Goal: Information Seeking & Learning: Find specific fact

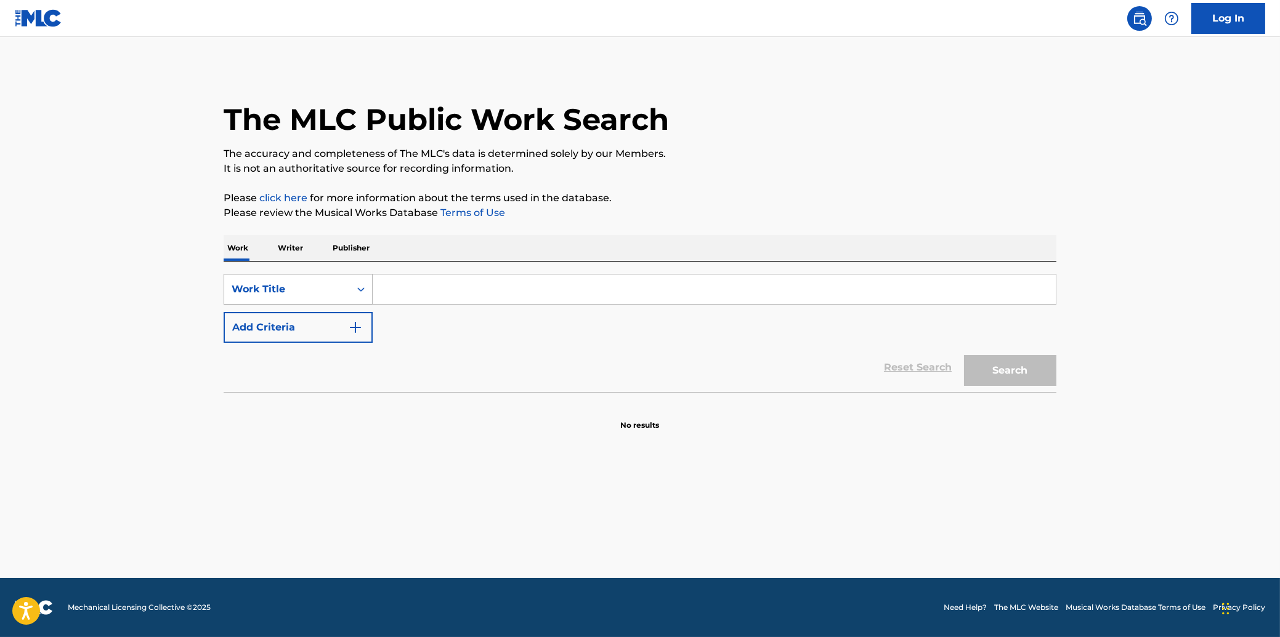
click at [361, 284] on icon "Search Form" at bounding box center [361, 289] width 12 height 12
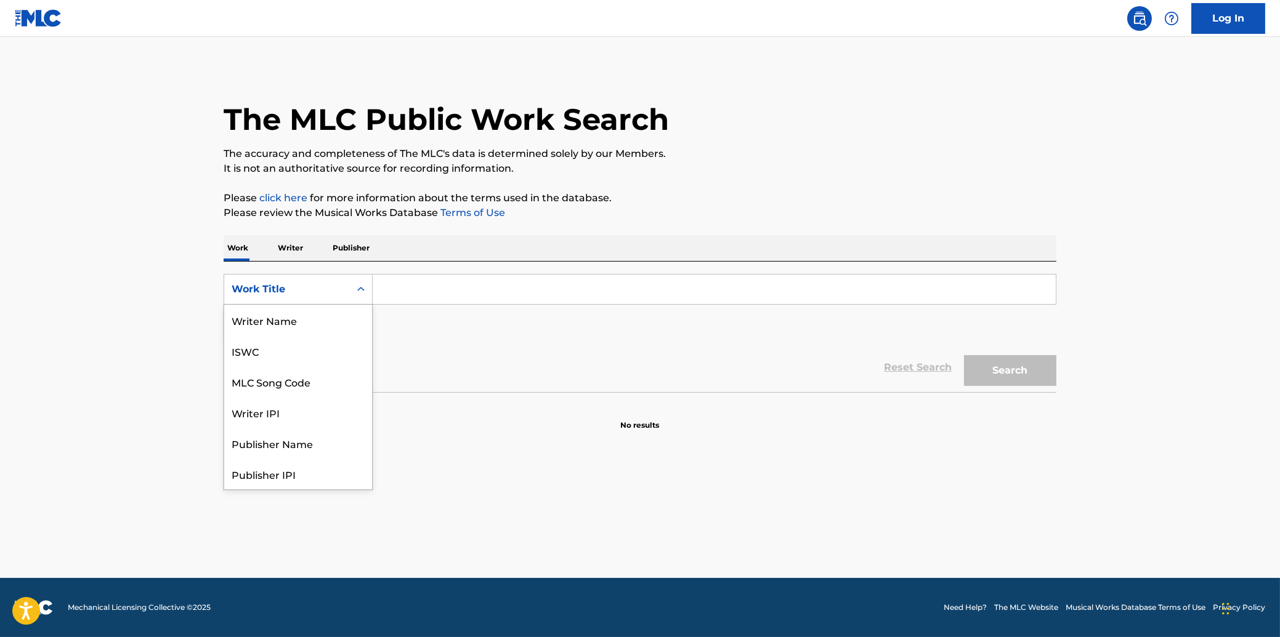
scroll to position [62, 0]
click at [288, 321] on div "MLC Song Code" at bounding box center [298, 320] width 148 height 31
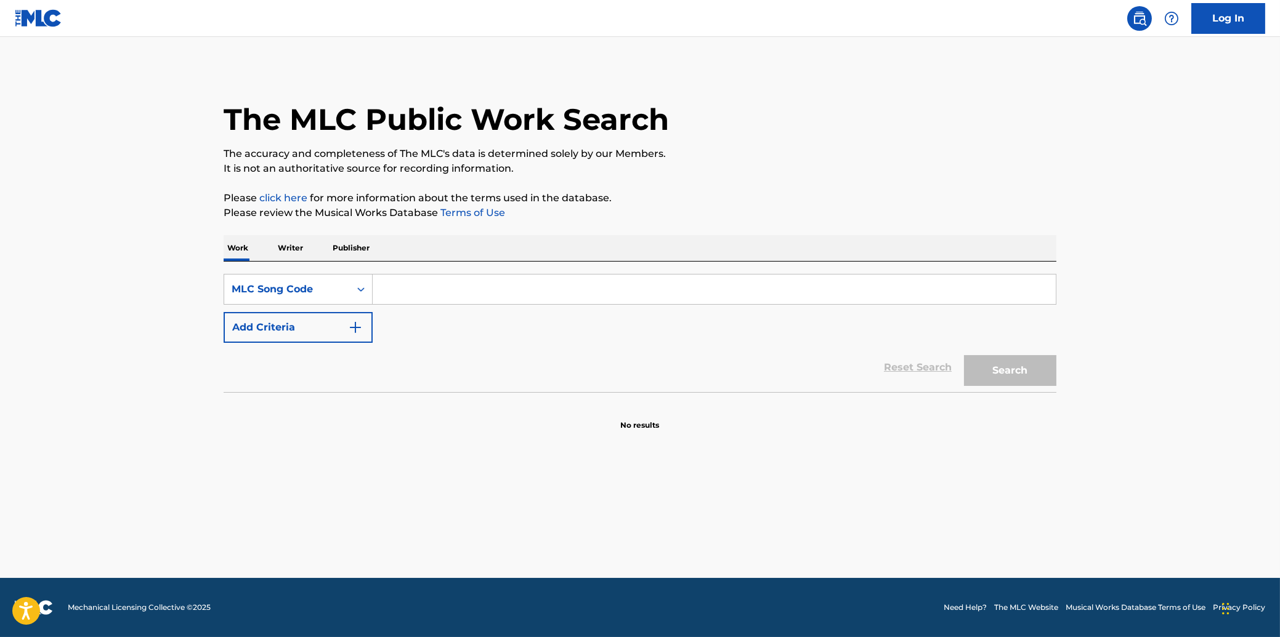
click at [410, 294] on input "Search Form" at bounding box center [714, 290] width 683 height 30
paste input "S1987Z"
type input "S1987Z"
click at [1001, 373] on button "Search" at bounding box center [1010, 370] width 92 height 31
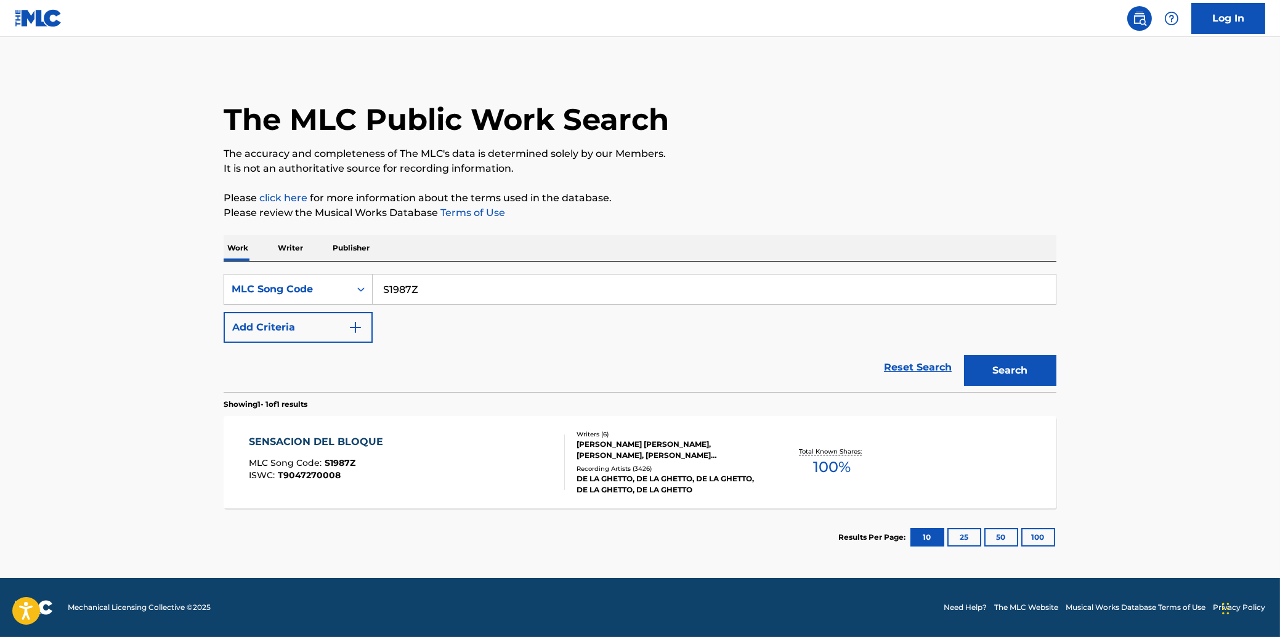
click at [322, 442] on div "SENSACION DEL BLOQUE" at bounding box center [319, 442] width 140 height 15
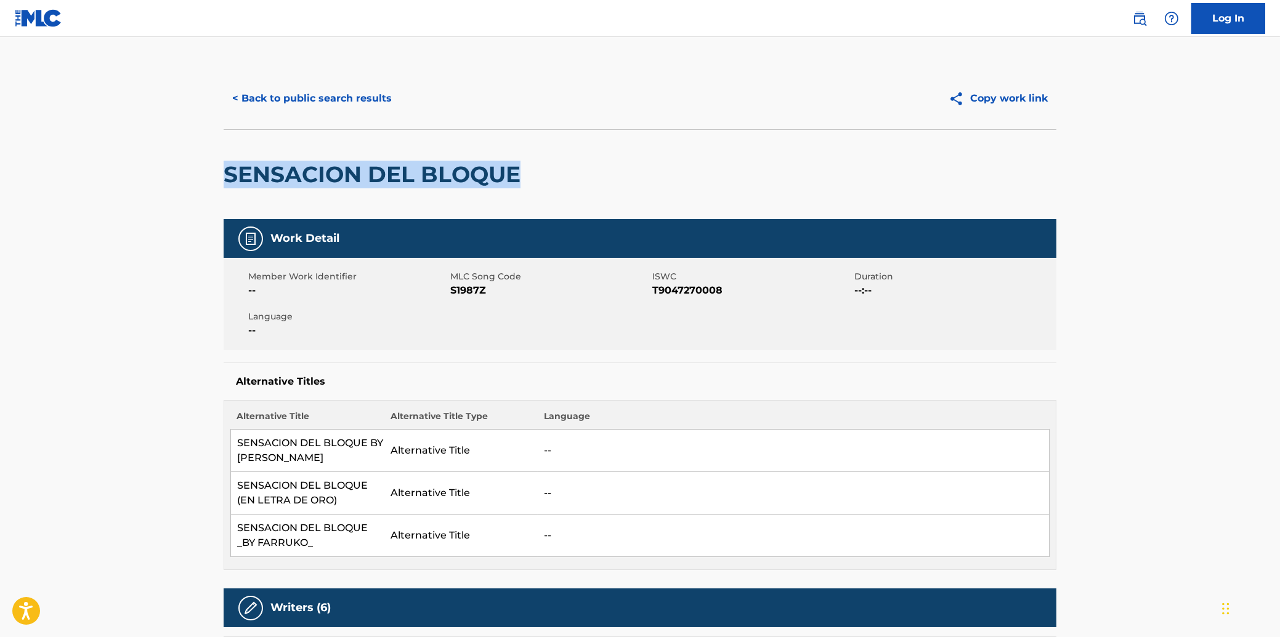
drag, startPoint x: 226, startPoint y: 171, endPoint x: 519, endPoint y: 171, distance: 292.5
click at [519, 171] on h2 "SENSACION DEL BLOQUE" at bounding box center [375, 175] width 303 height 28
copy h2 "SENSACION DEL BLOQUE"
click at [987, 92] on button "Copy work link" at bounding box center [998, 98] width 116 height 31
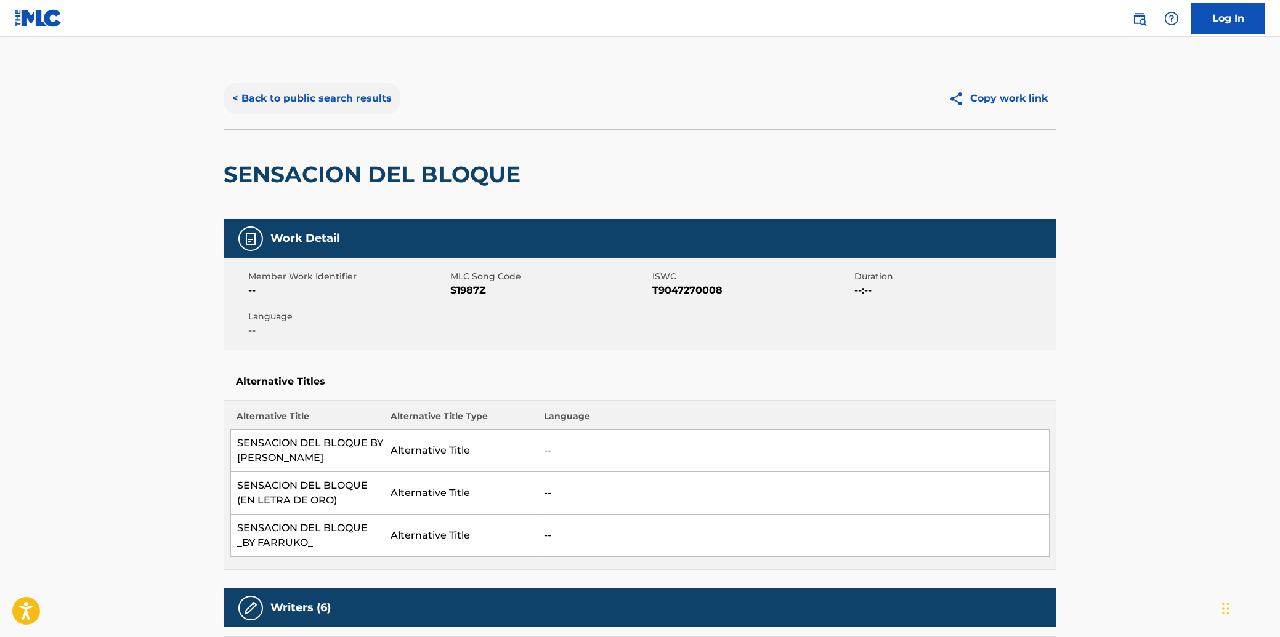
click at [325, 94] on button "< Back to public search results" at bounding box center [312, 98] width 177 height 31
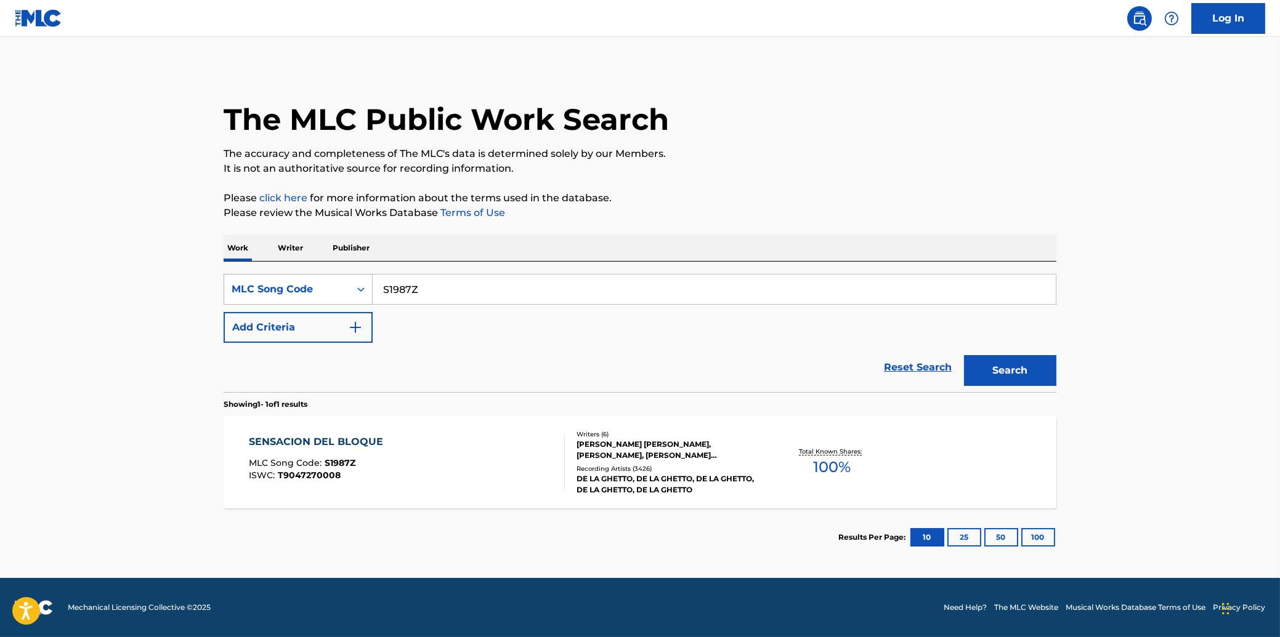
drag, startPoint x: 442, startPoint y: 288, endPoint x: 317, endPoint y: 284, distance: 125.1
click at [373, 288] on input "S1987Z" at bounding box center [714, 290] width 683 height 30
click at [1019, 376] on button "Search" at bounding box center [1010, 370] width 92 height 31
click at [309, 441] on div "SENSACION DEL BLOQUE" at bounding box center [319, 442] width 140 height 15
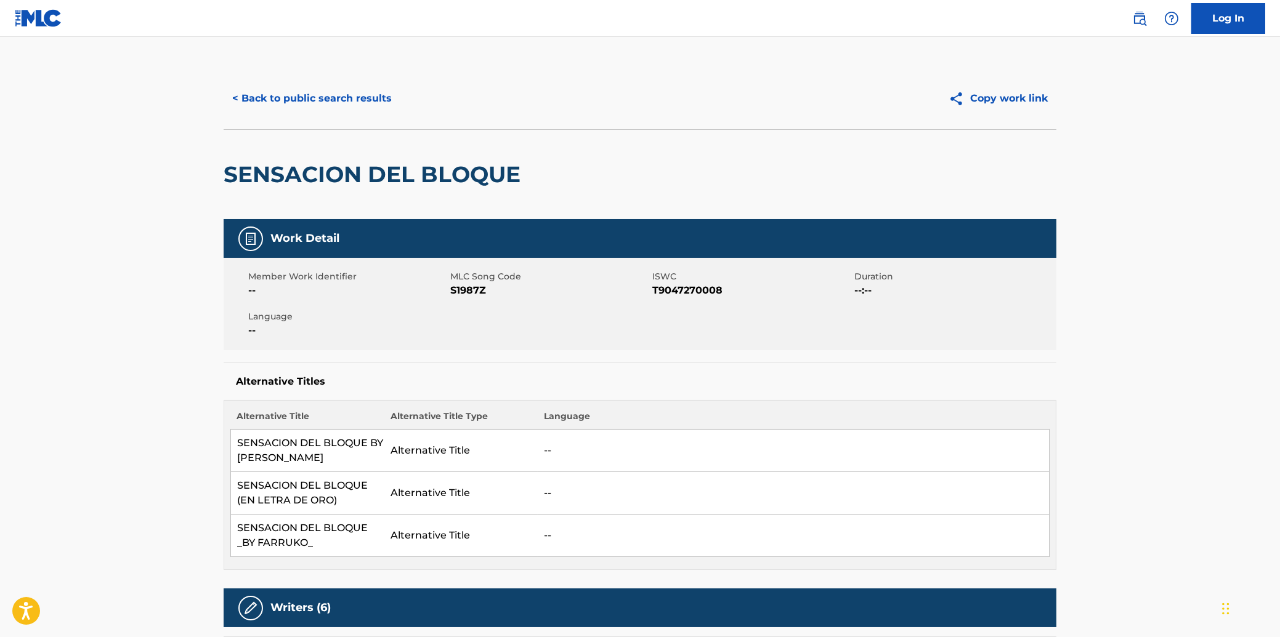
click at [253, 96] on button "< Back to public search results" at bounding box center [312, 98] width 177 height 31
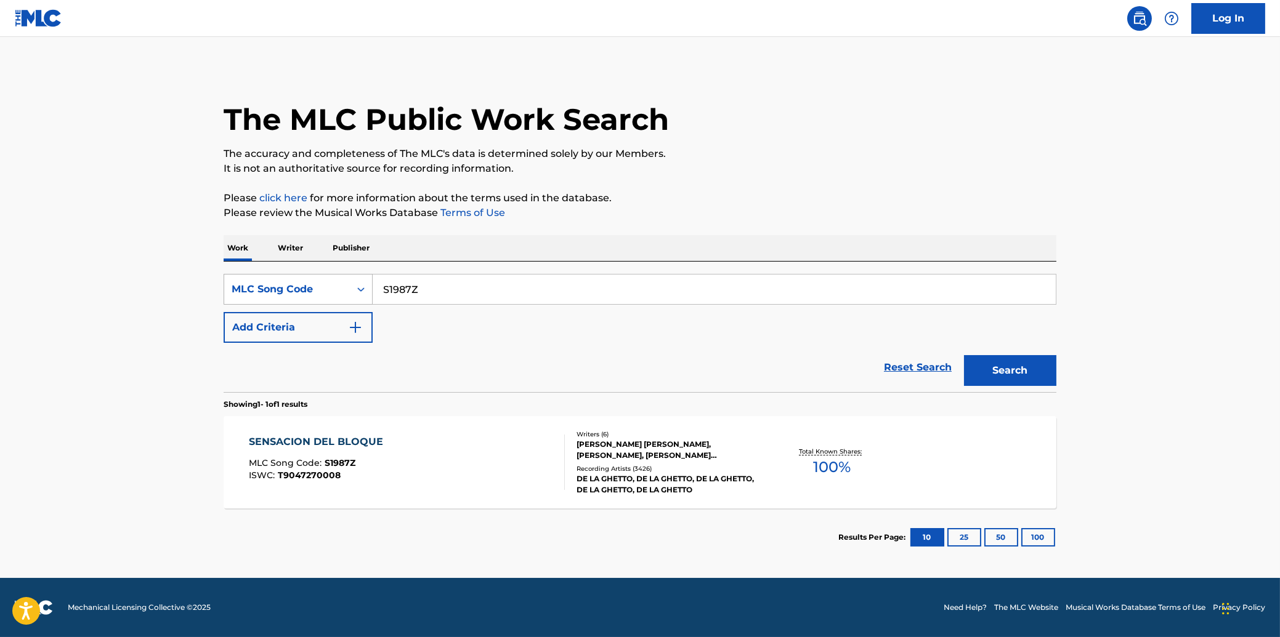
click at [275, 293] on div "MLC Song Code" at bounding box center [287, 289] width 111 height 15
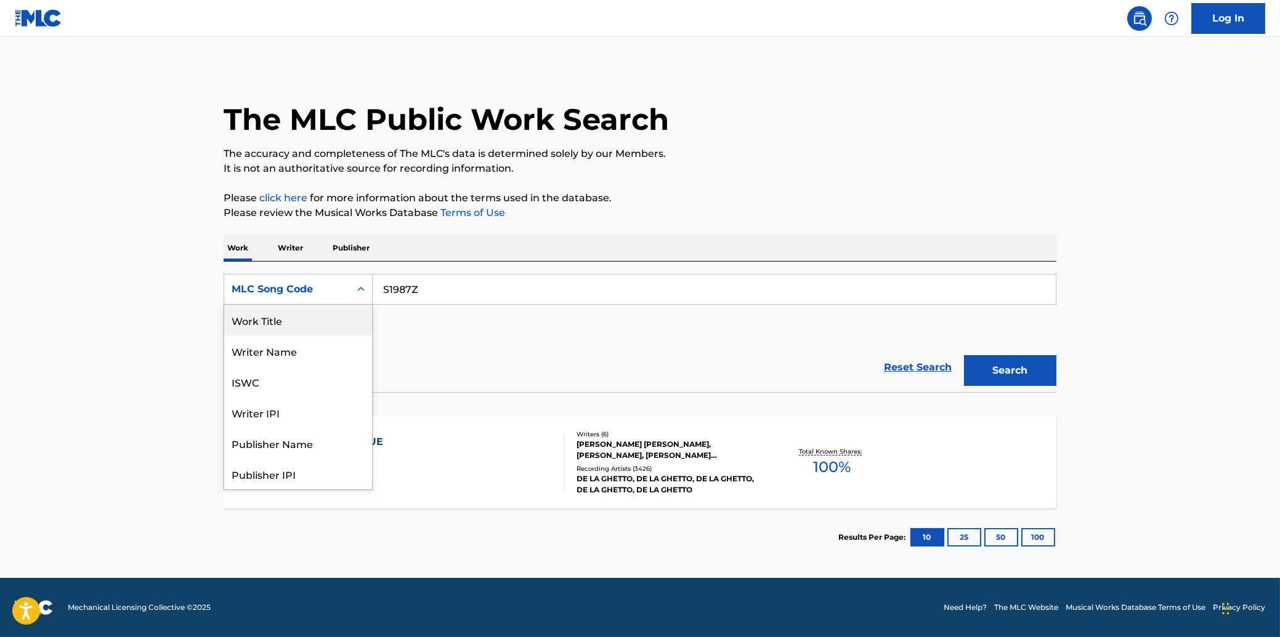
click at [271, 323] on div "Work Title" at bounding box center [298, 320] width 148 height 31
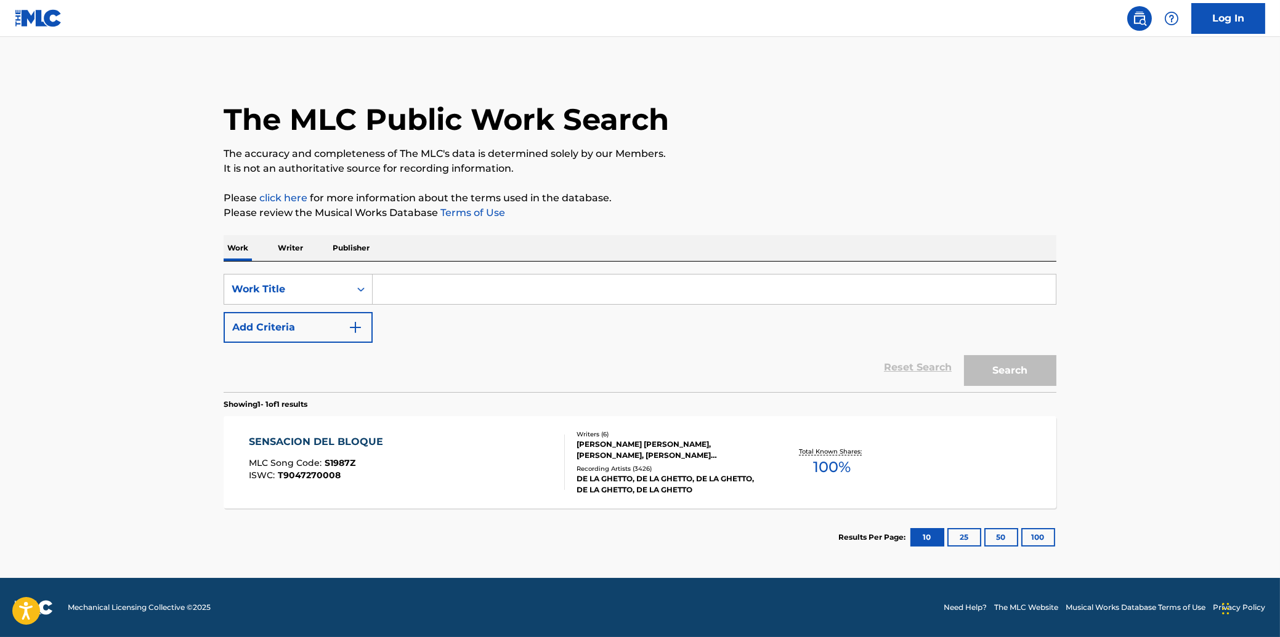
click at [453, 293] on input "Search Form" at bounding box center [714, 290] width 683 height 30
type input "sensacion del bloque"
click at [964, 355] on button "Search" at bounding box center [1010, 370] width 92 height 31
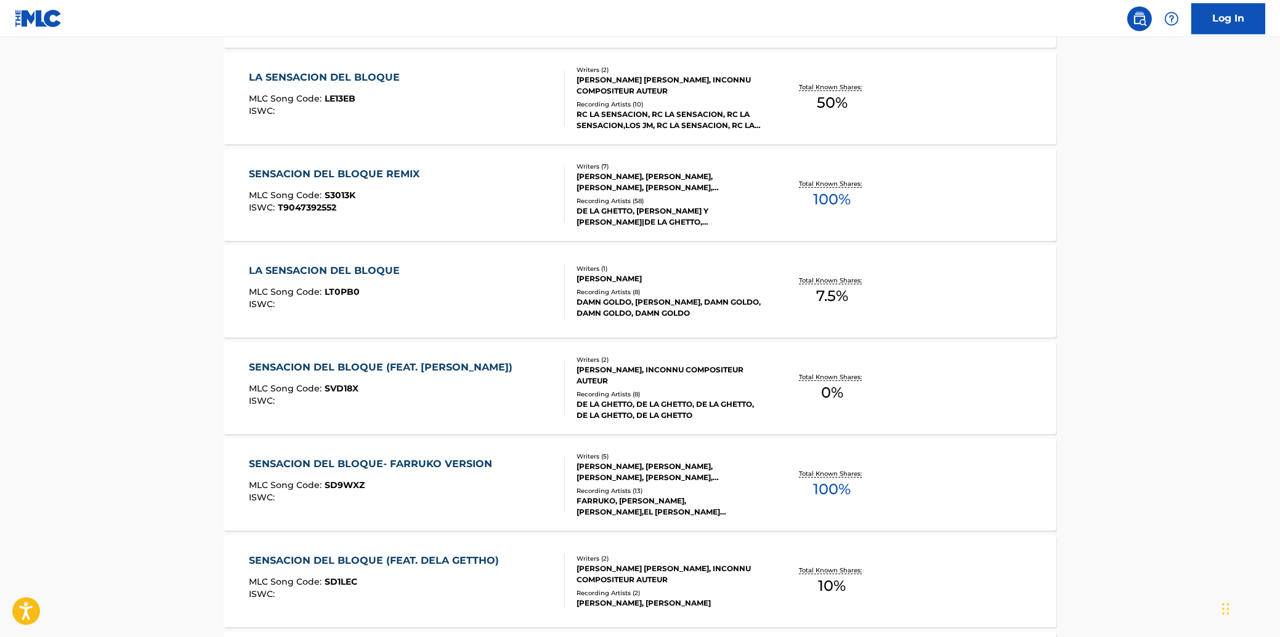
scroll to position [462, 0]
click at [295, 464] on div "SENSACION DEL BLOQUE- FARRUKO VERSION" at bounding box center [373, 463] width 249 height 15
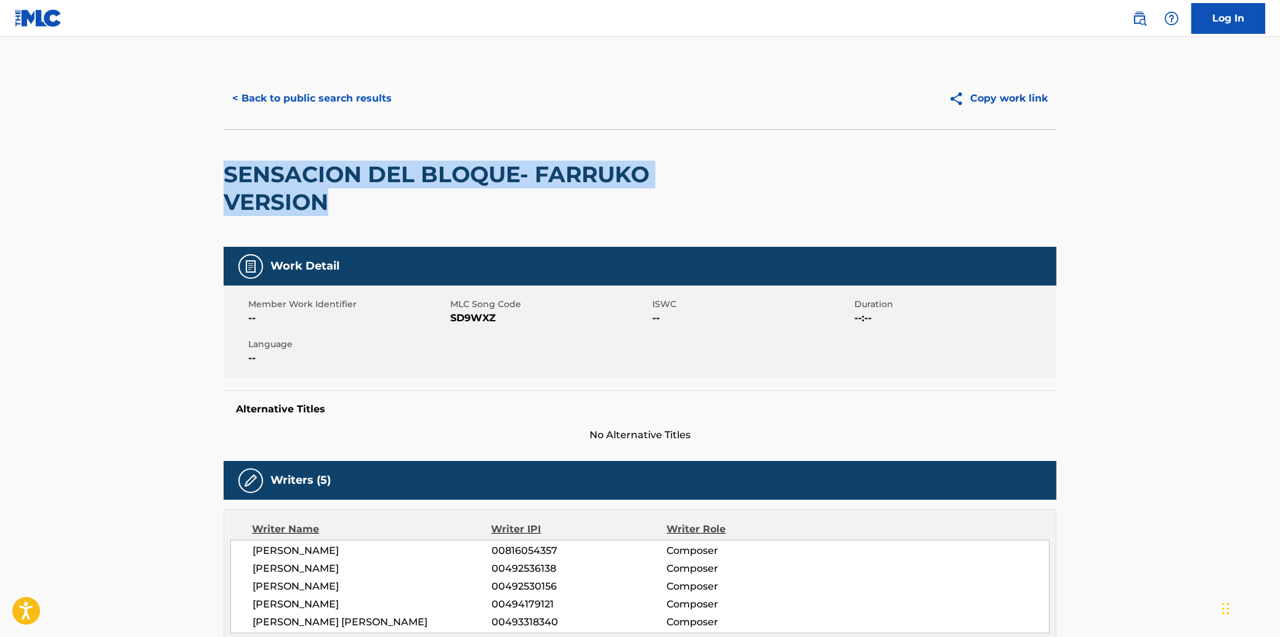
drag, startPoint x: 228, startPoint y: 169, endPoint x: 324, endPoint y: 202, distance: 101.1
click at [324, 202] on h2 "SENSACION DEL BLOQUE- FARRUKO VERSION" at bounding box center [473, 188] width 499 height 55
copy h2 "SENSACION DEL BLOQUE- FARRUKO VERSION"
click at [1022, 101] on button "Copy work link" at bounding box center [998, 98] width 116 height 31
click at [285, 95] on button "< Back to public search results" at bounding box center [312, 98] width 177 height 31
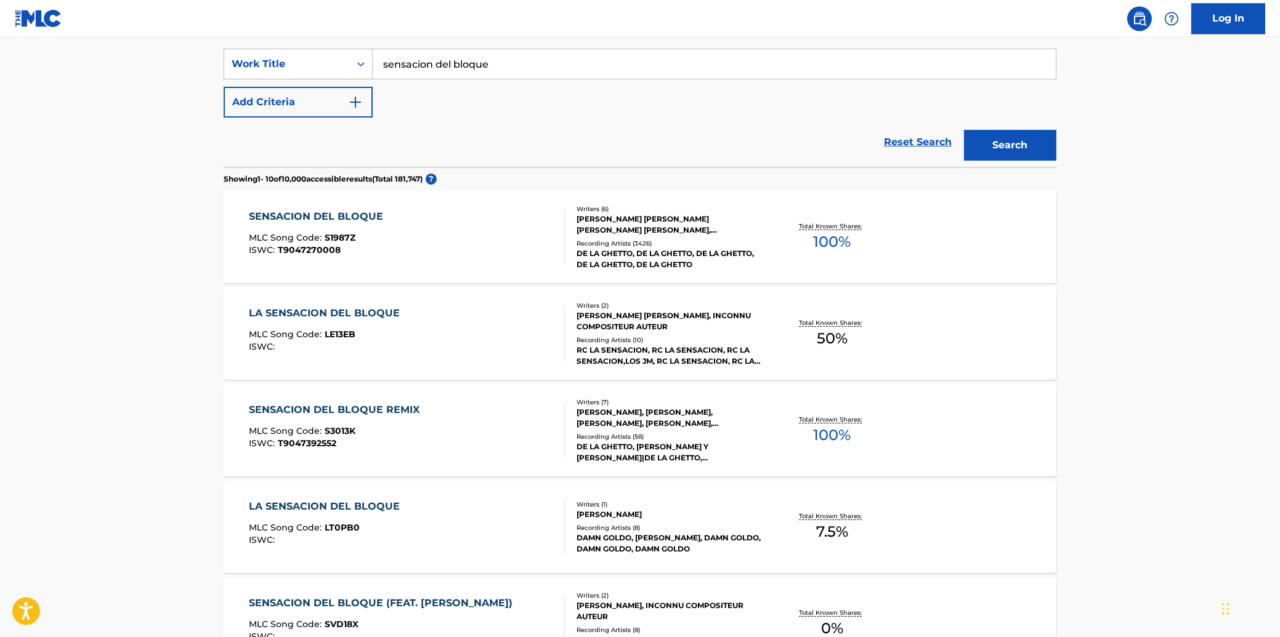
scroll to position [164, 0]
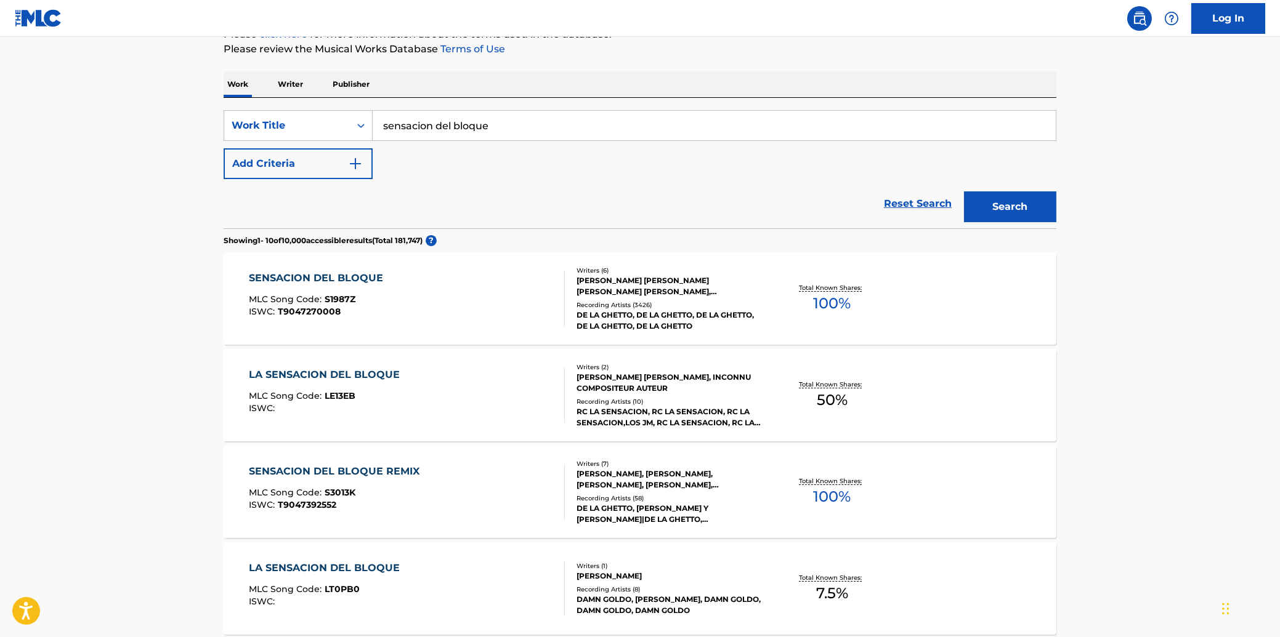
click at [289, 375] on div "LA SENSACION DEL BLOQUE" at bounding box center [327, 375] width 157 height 15
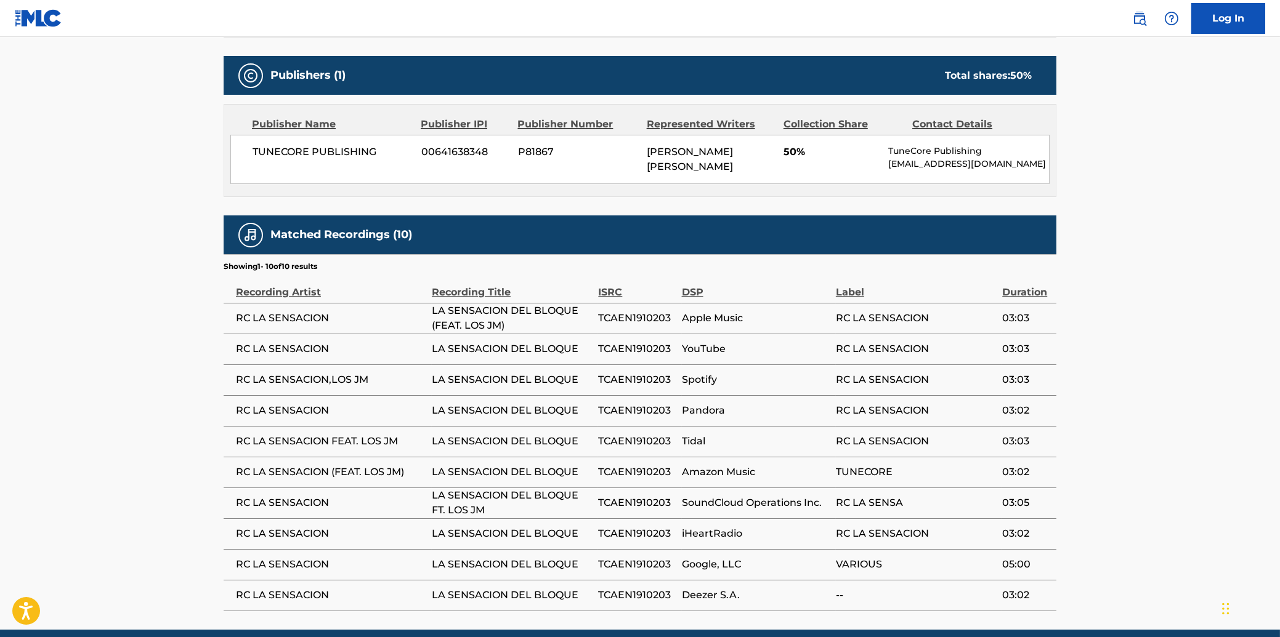
scroll to position [580, 0]
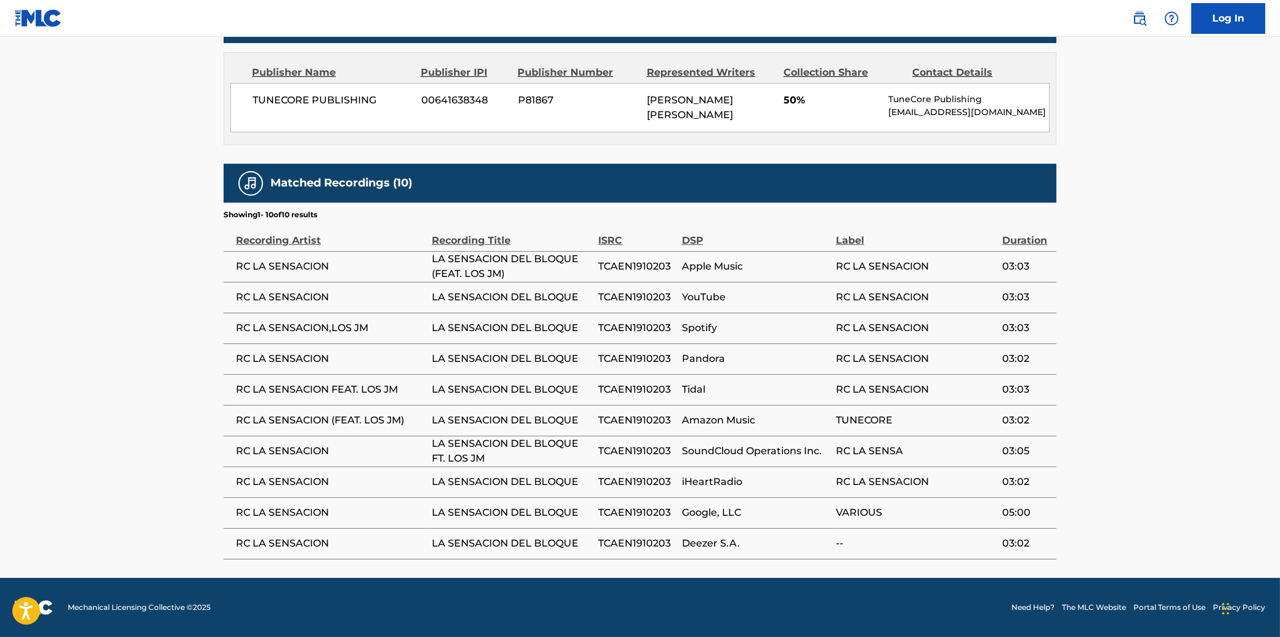
scroll to position [164, 0]
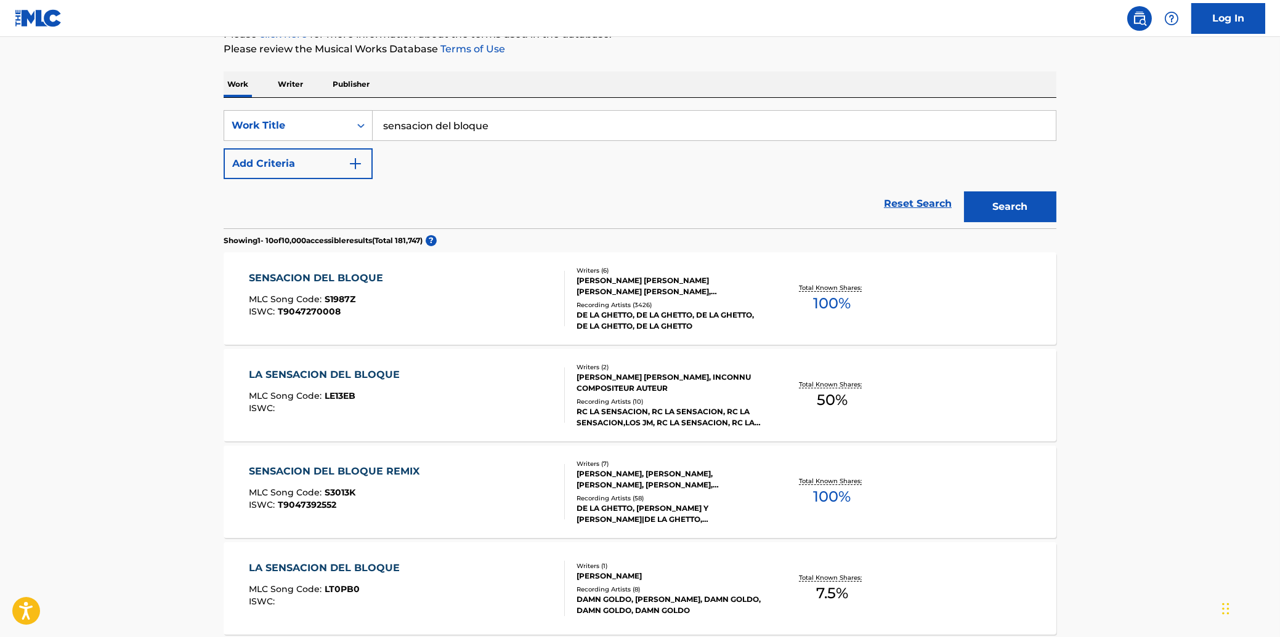
click at [284, 471] on div "SENSACION DEL BLOQUE REMIX" at bounding box center [337, 471] width 177 height 15
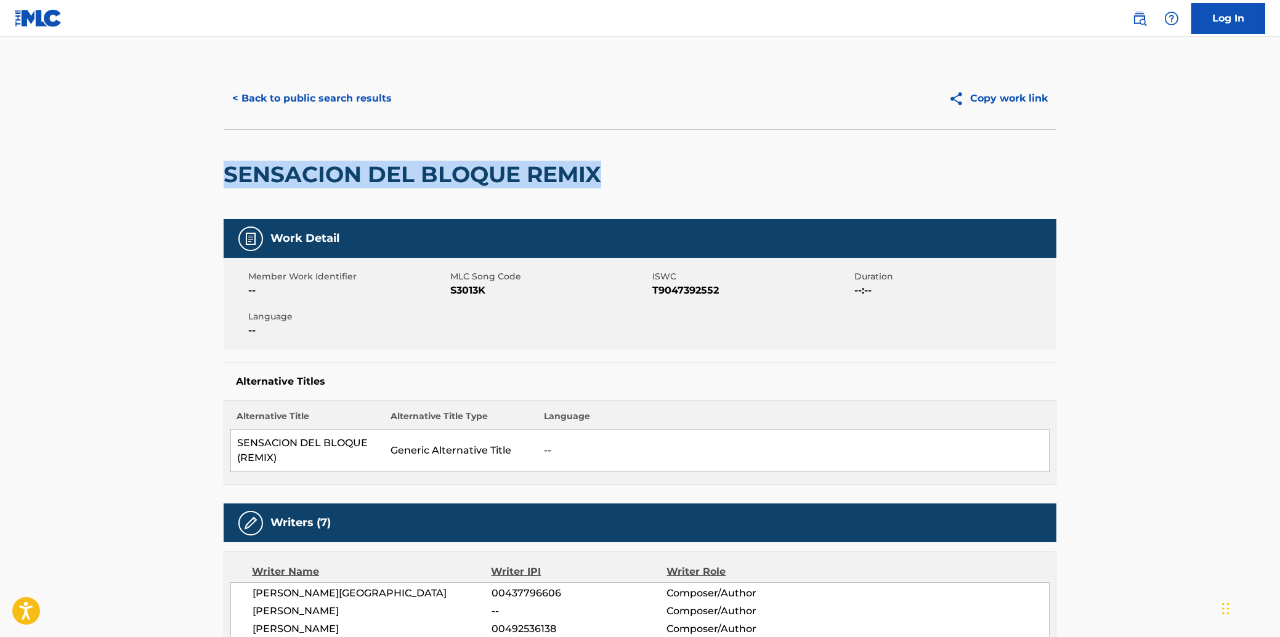
drag, startPoint x: 226, startPoint y: 169, endPoint x: 610, endPoint y: 172, distance: 383.7
click at [607, 172] on h2 "SENSACION DEL BLOQUE REMIX" at bounding box center [416, 175] width 384 height 28
copy h2 "SENSACION DEL BLOQUE REMIX"
click at [1006, 101] on button "Copy work link" at bounding box center [998, 98] width 116 height 31
click at [291, 96] on button "< Back to public search results" at bounding box center [312, 98] width 177 height 31
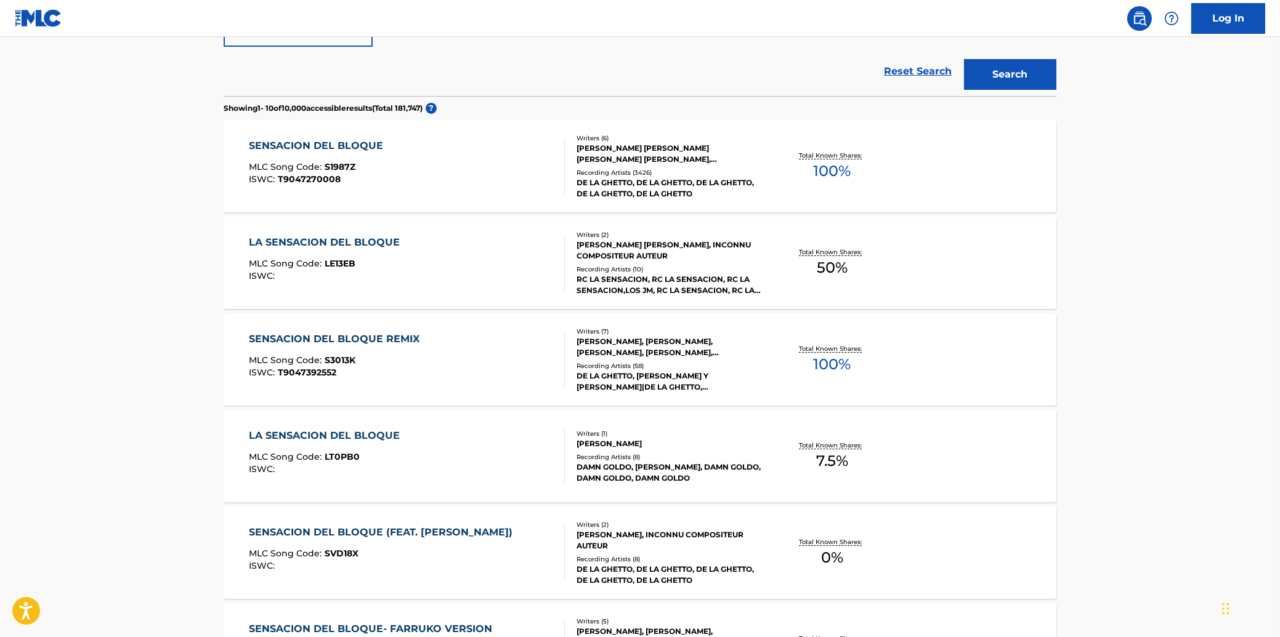
scroll to position [362, 0]
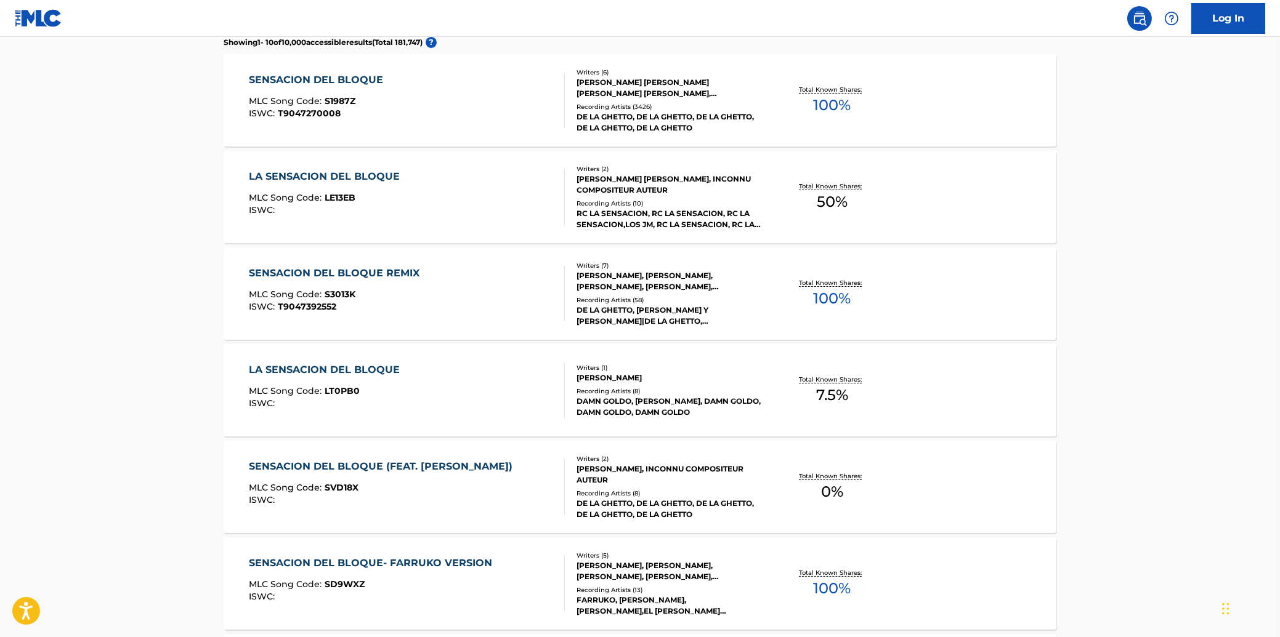
click at [291, 366] on div "LA SENSACION DEL BLOQUE" at bounding box center [327, 370] width 157 height 15
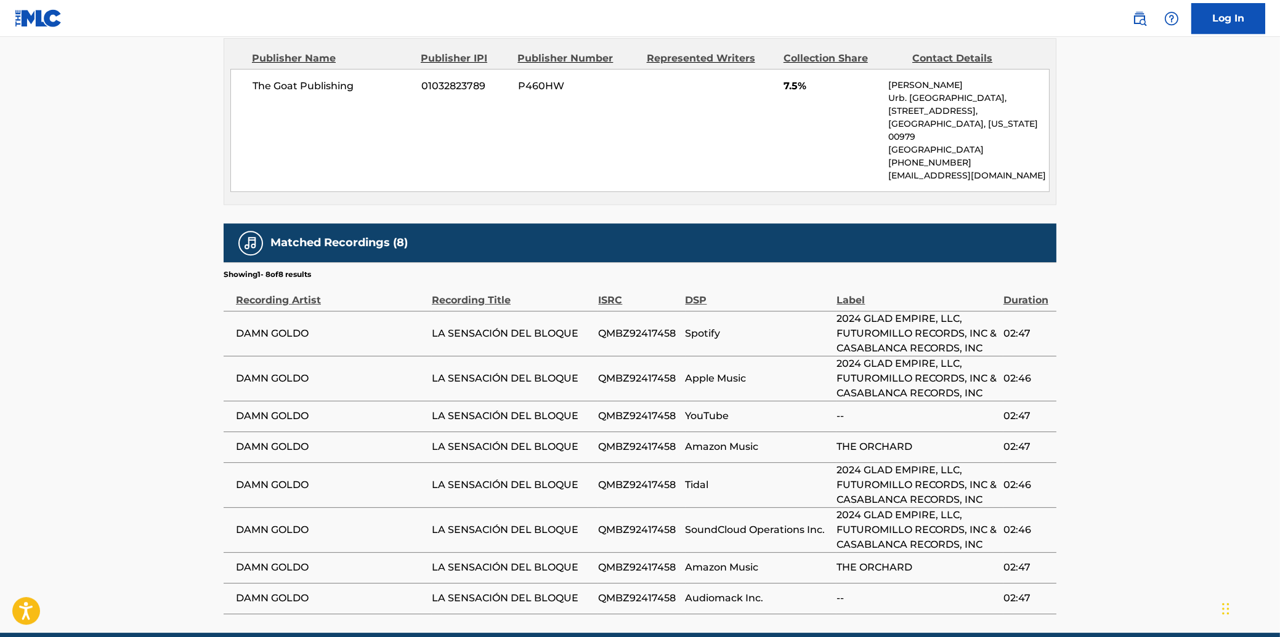
scroll to position [627, 0]
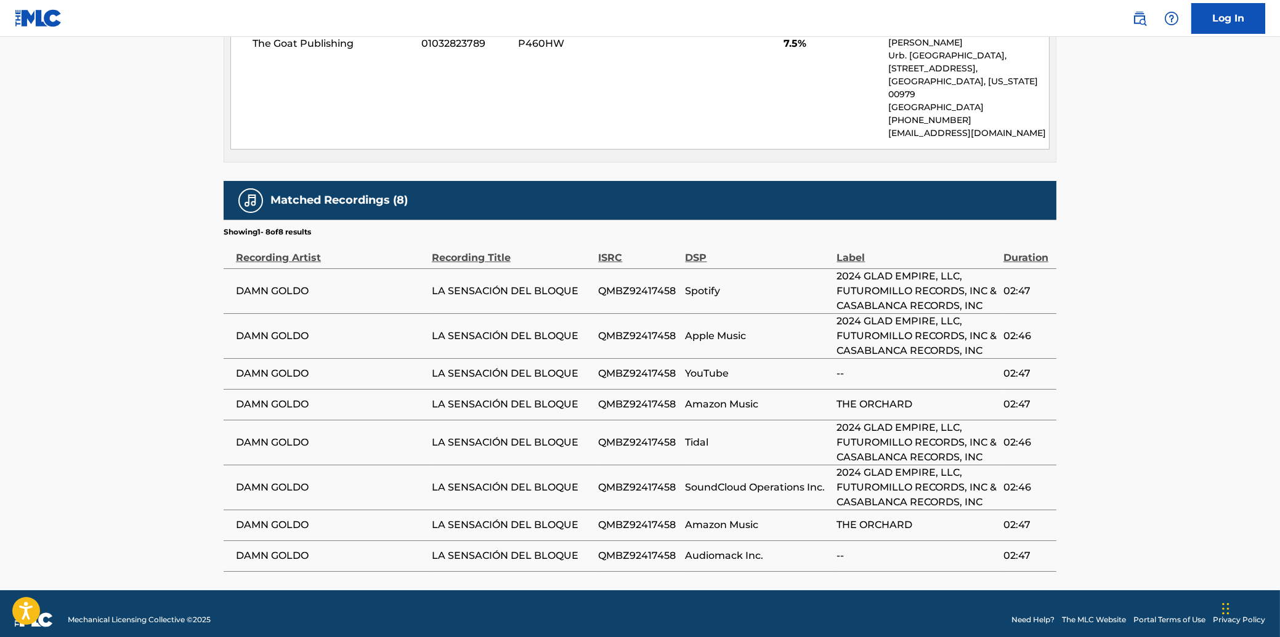
click at [631, 480] on span "QMBZ92417458" at bounding box center [638, 487] width 81 height 15
copy span "QMBZ92417458"
click at [176, 225] on main "< Back to public search results Copy work link LA SENSACION DEL BLOQUE Work Det…" at bounding box center [640, 0] width 1280 height 1181
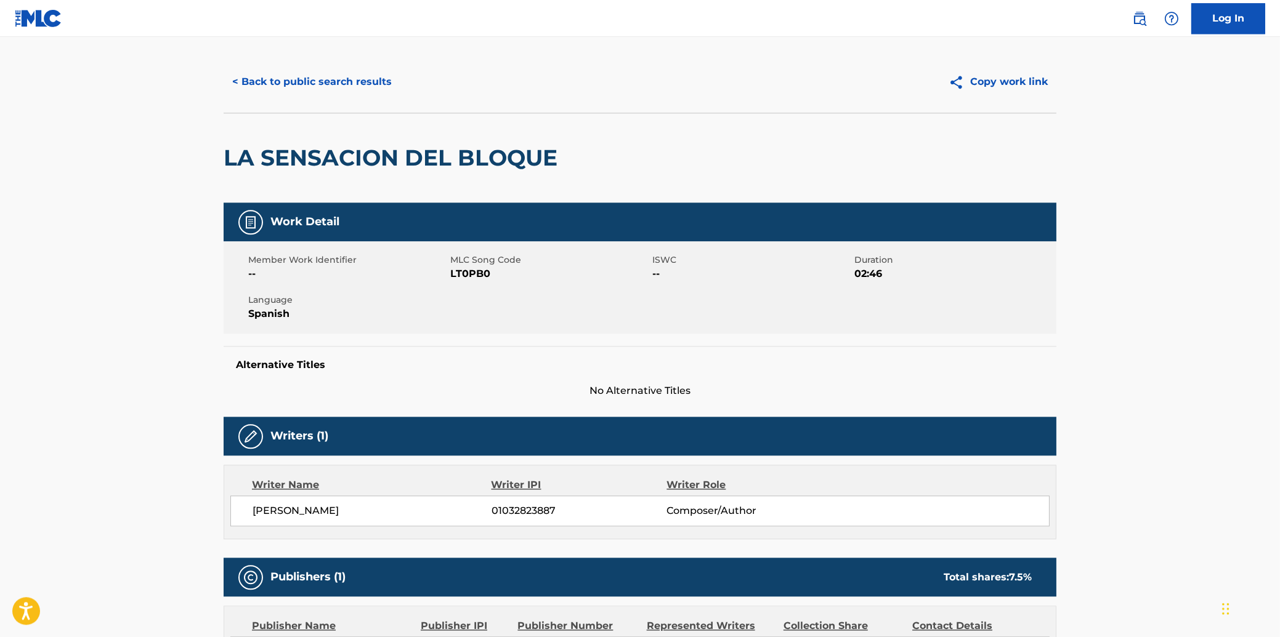
scroll to position [0, 0]
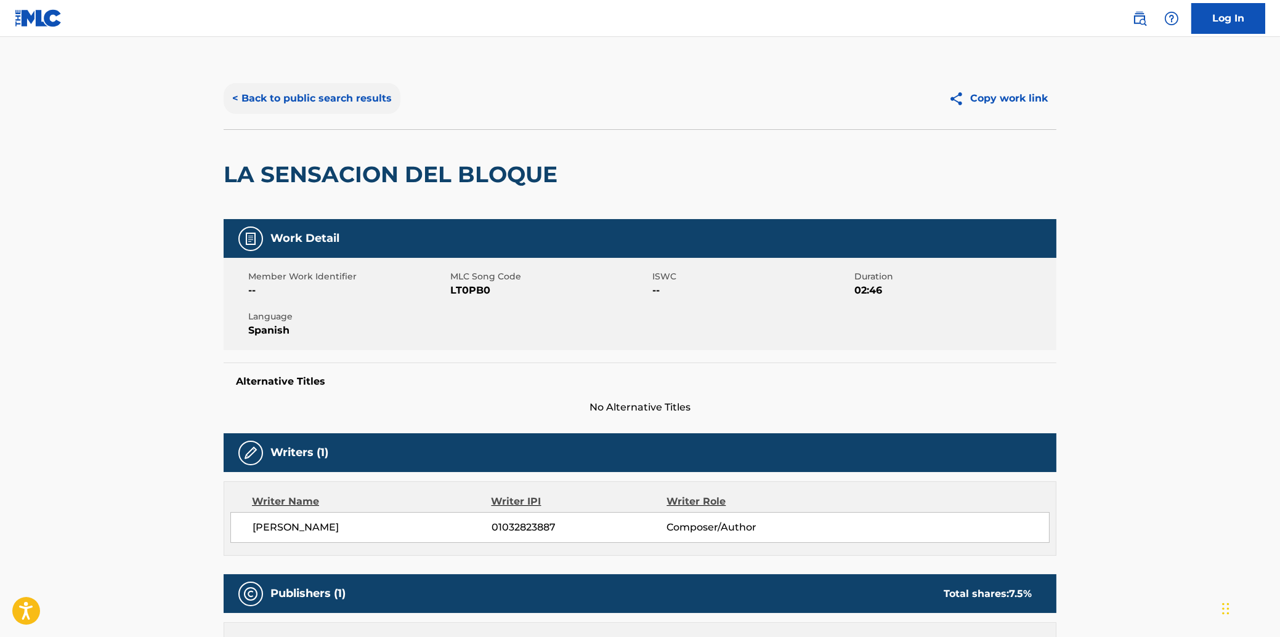
click at [263, 97] on button "< Back to public search results" at bounding box center [312, 98] width 177 height 31
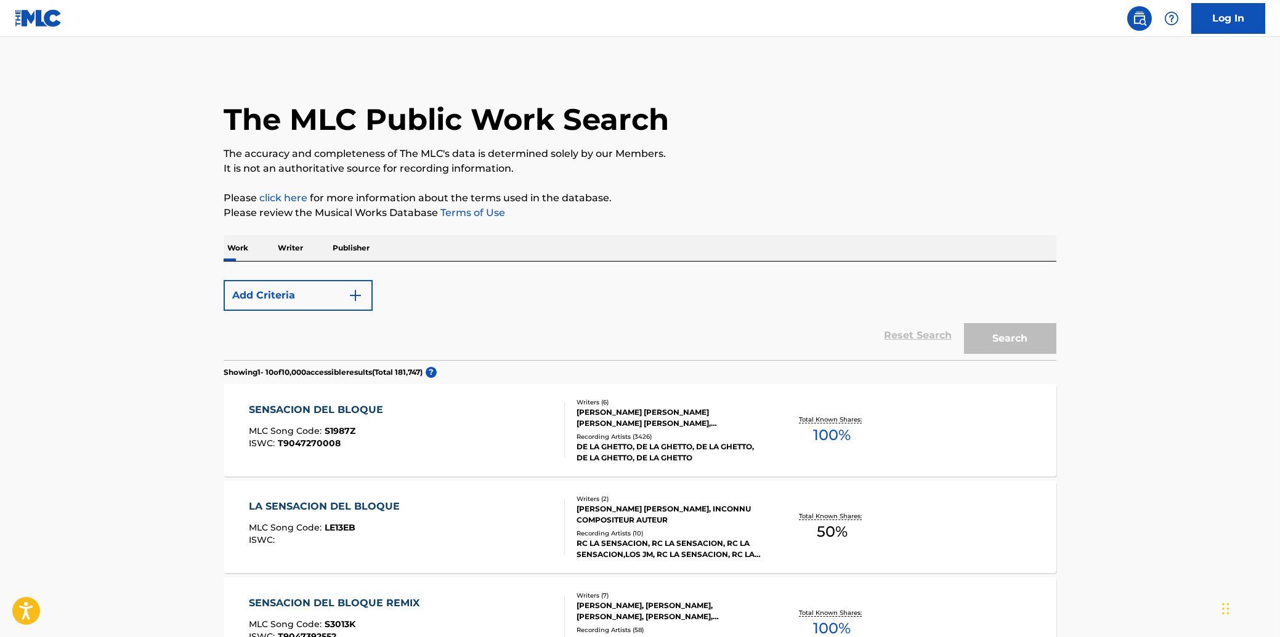
scroll to position [394, 0]
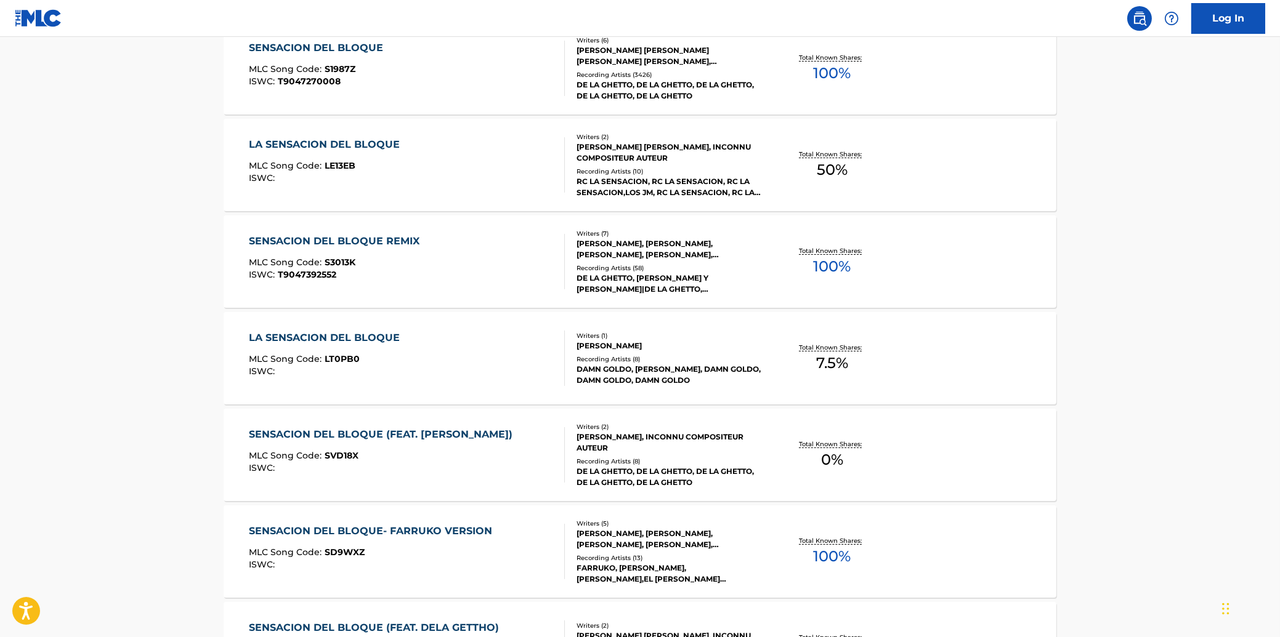
click at [307, 435] on div "SENSACION DEL BLOQUE (FEAT. [PERSON_NAME])" at bounding box center [384, 434] width 270 height 15
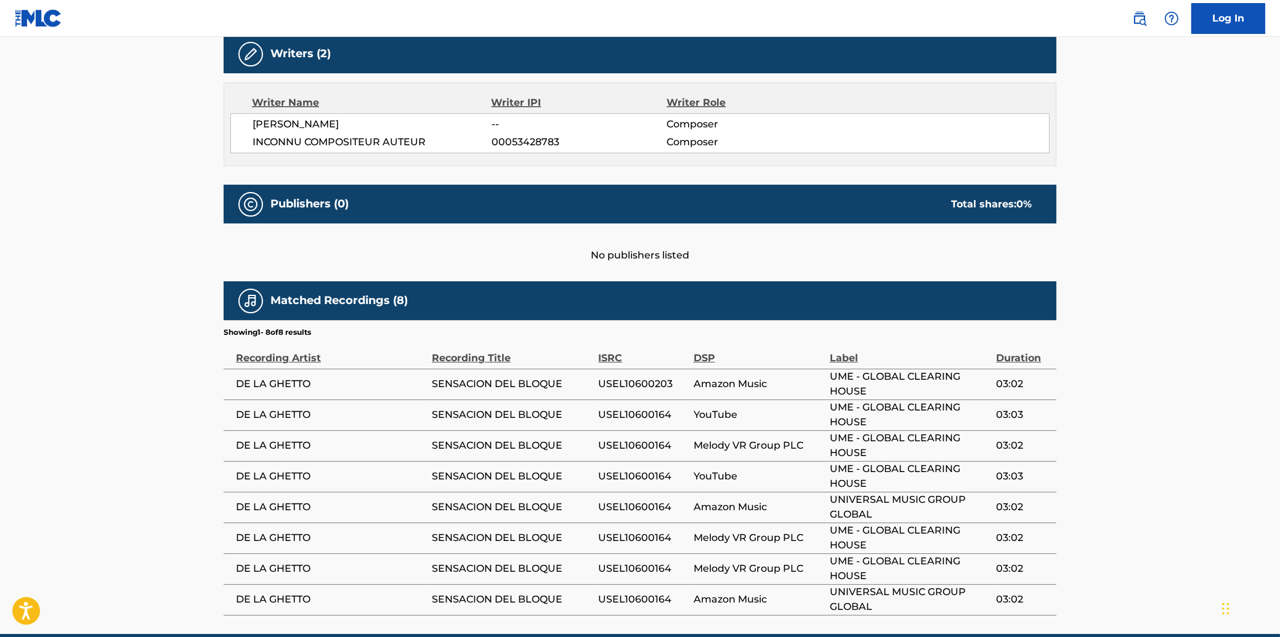
scroll to position [455, 0]
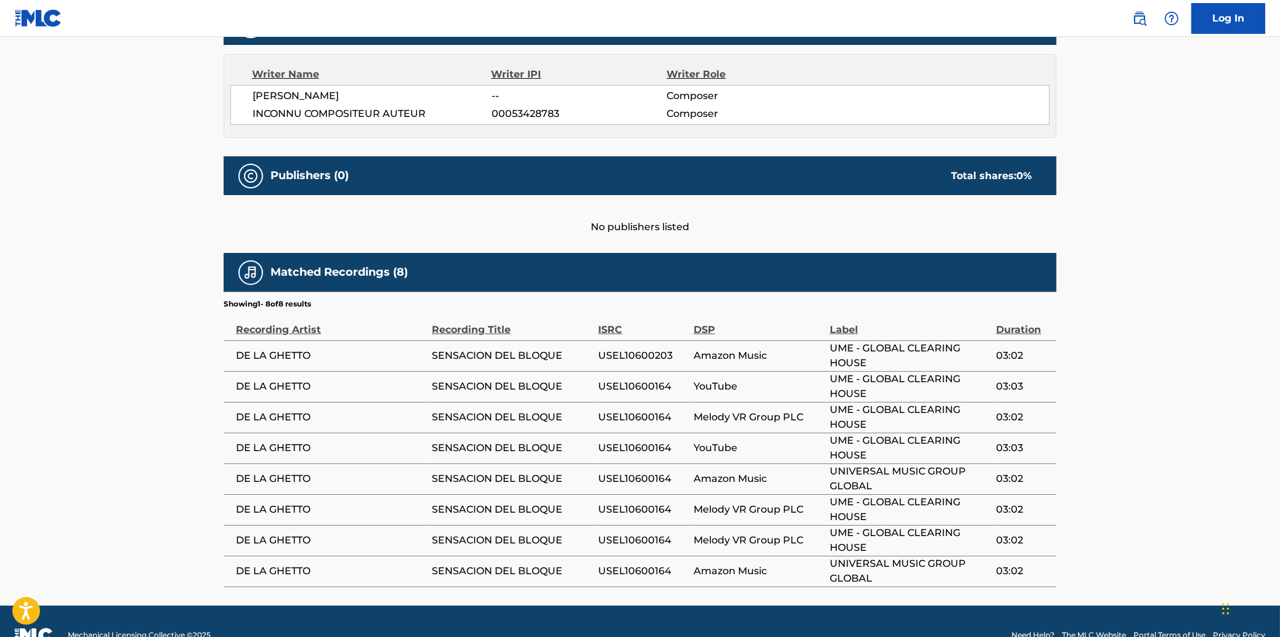
click at [623, 349] on span "USEL10600203" at bounding box center [642, 356] width 89 height 15
copy span "USEL10600203"
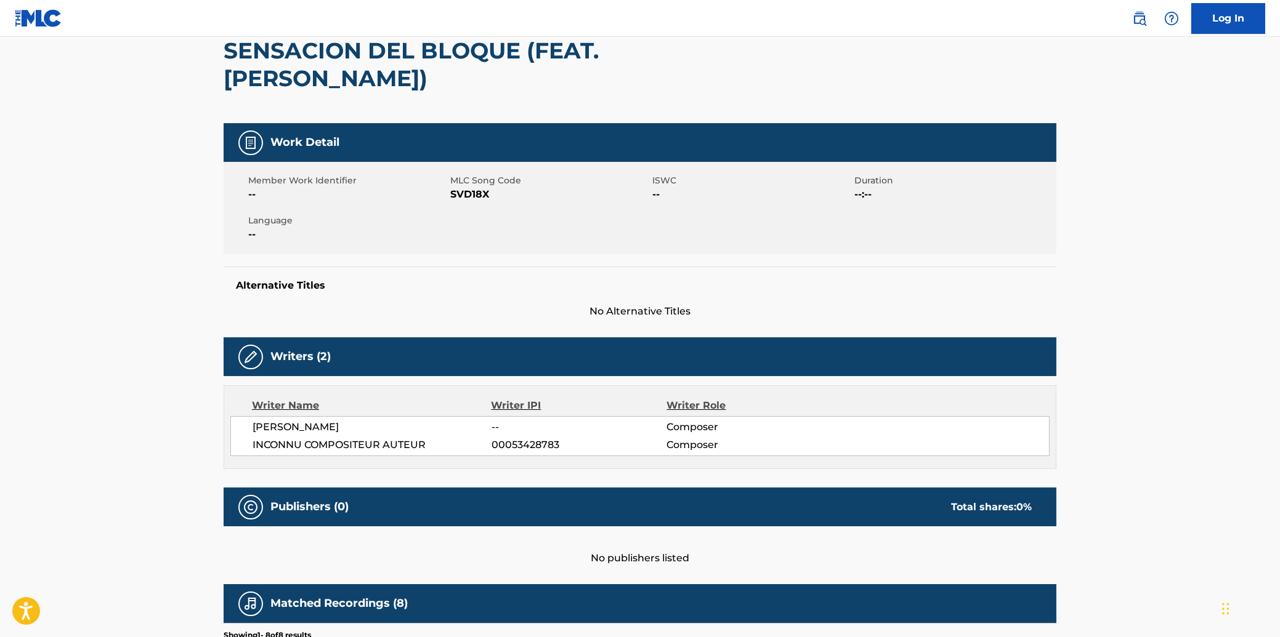
scroll to position [0, 0]
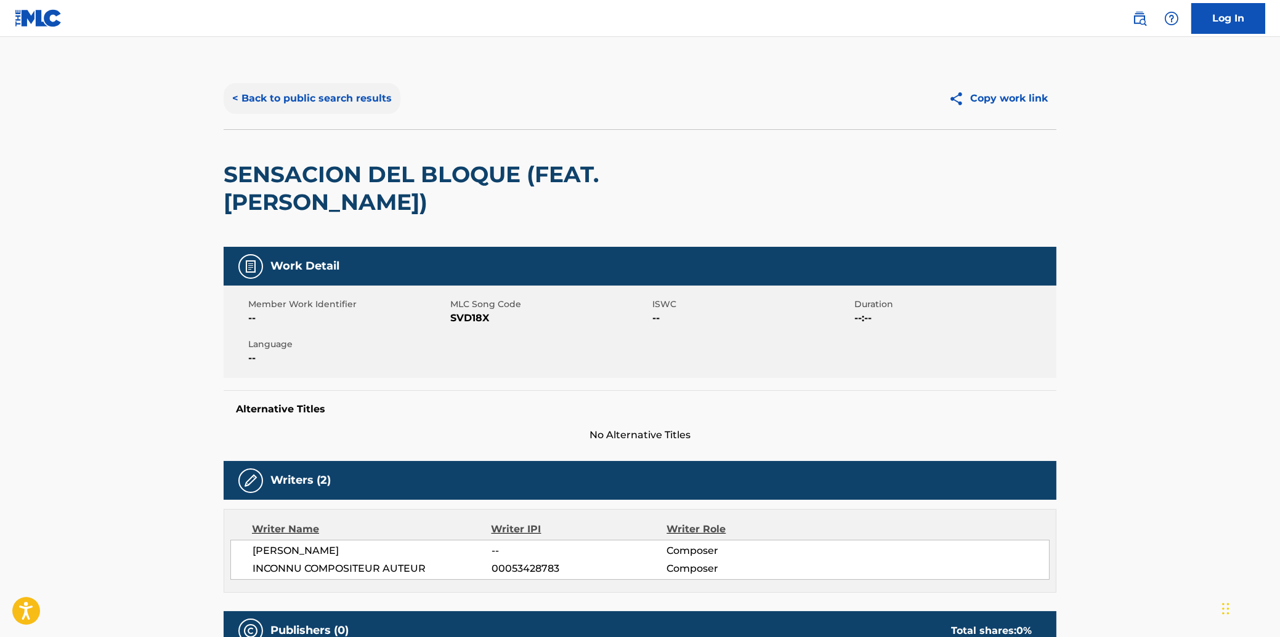
click at [348, 94] on button "< Back to public search results" at bounding box center [312, 98] width 177 height 31
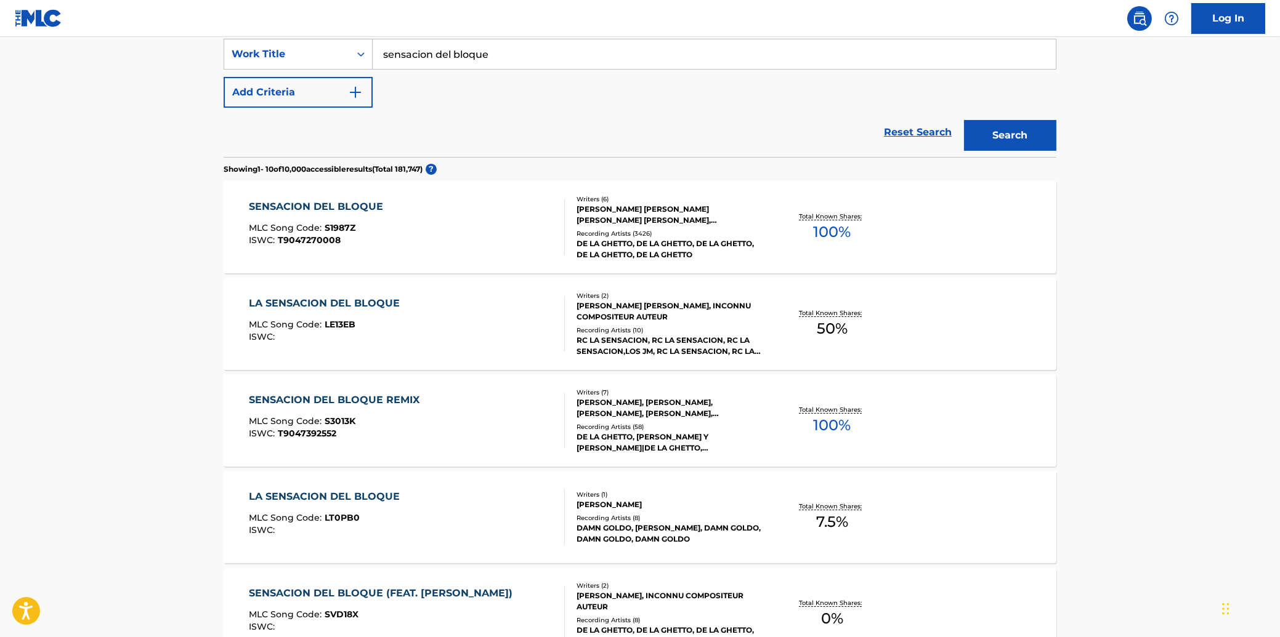
scroll to position [163, 0]
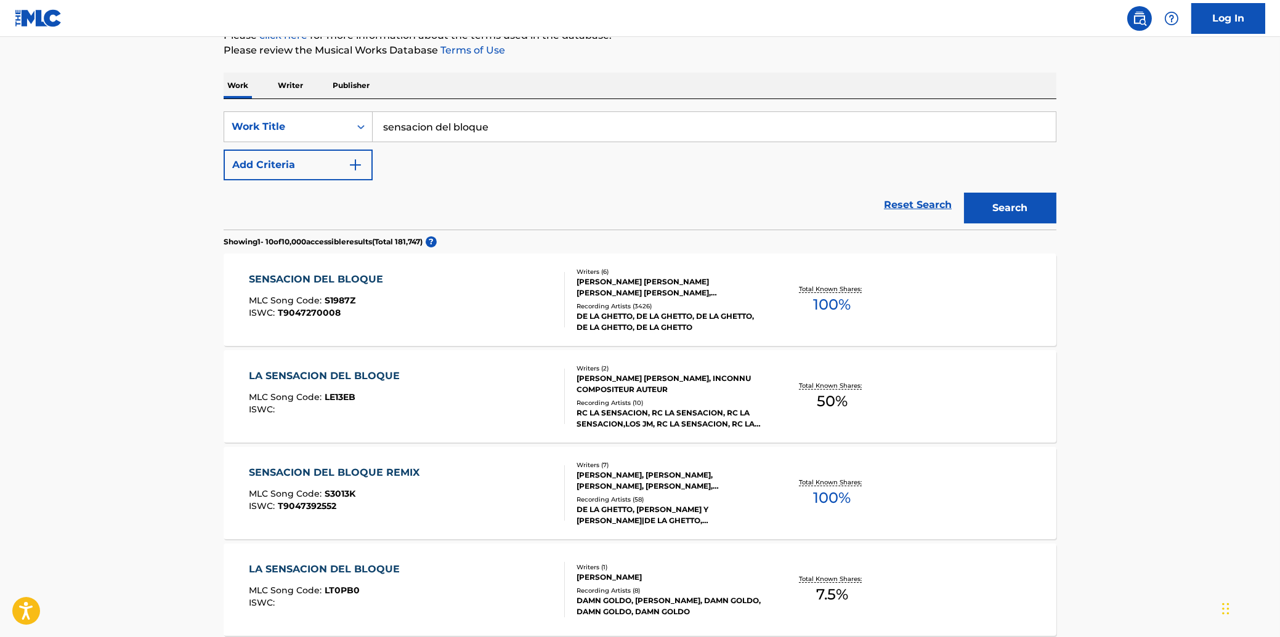
click at [328, 279] on div "SENSACION DEL BLOQUE" at bounding box center [319, 279] width 140 height 15
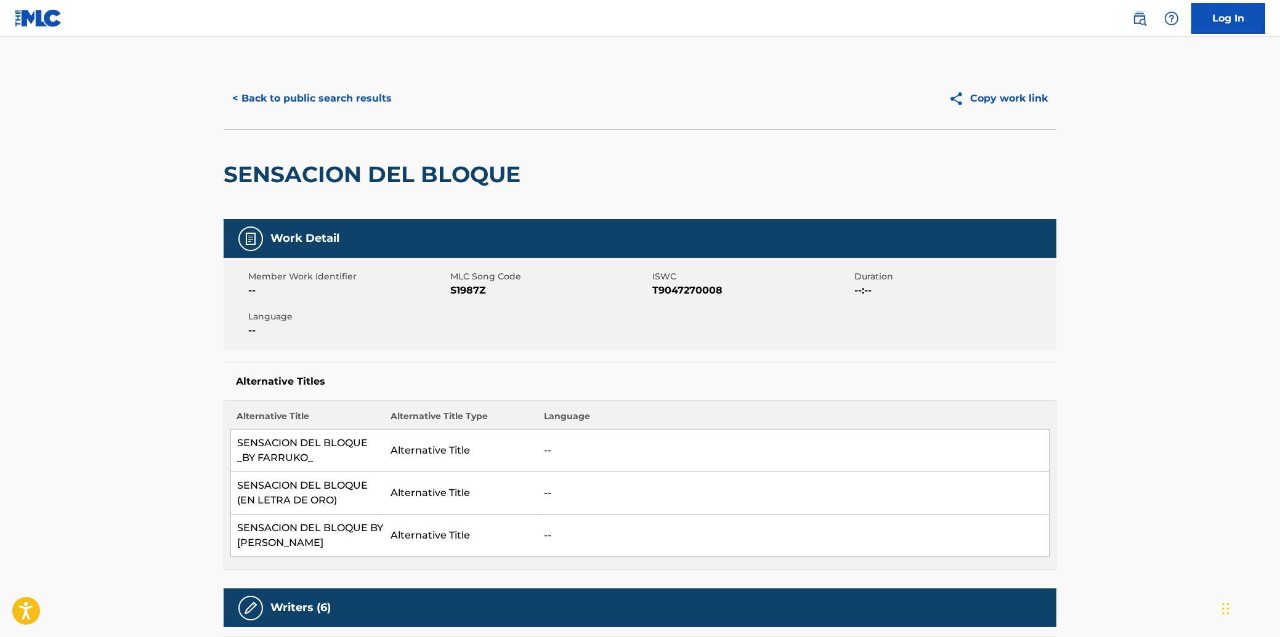
click at [466, 291] on span "S1987Z" at bounding box center [549, 290] width 199 height 15
copy span "S1987Z"
click at [289, 96] on button "< Back to public search results" at bounding box center [312, 98] width 177 height 31
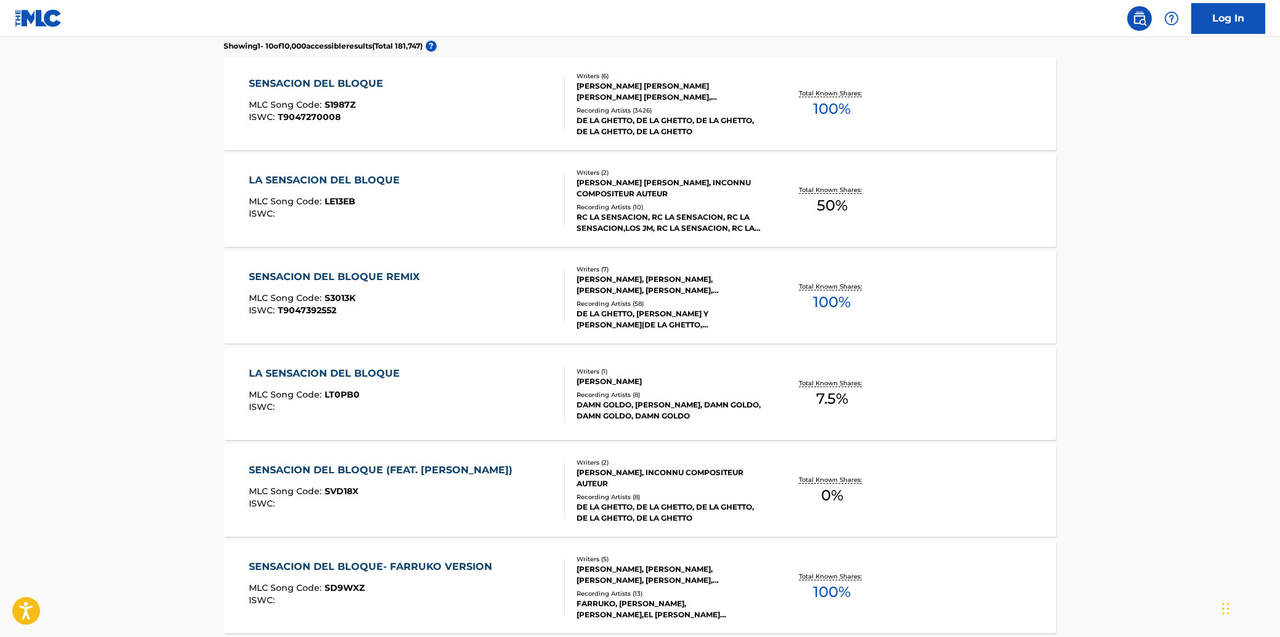
scroll to position [361, 0]
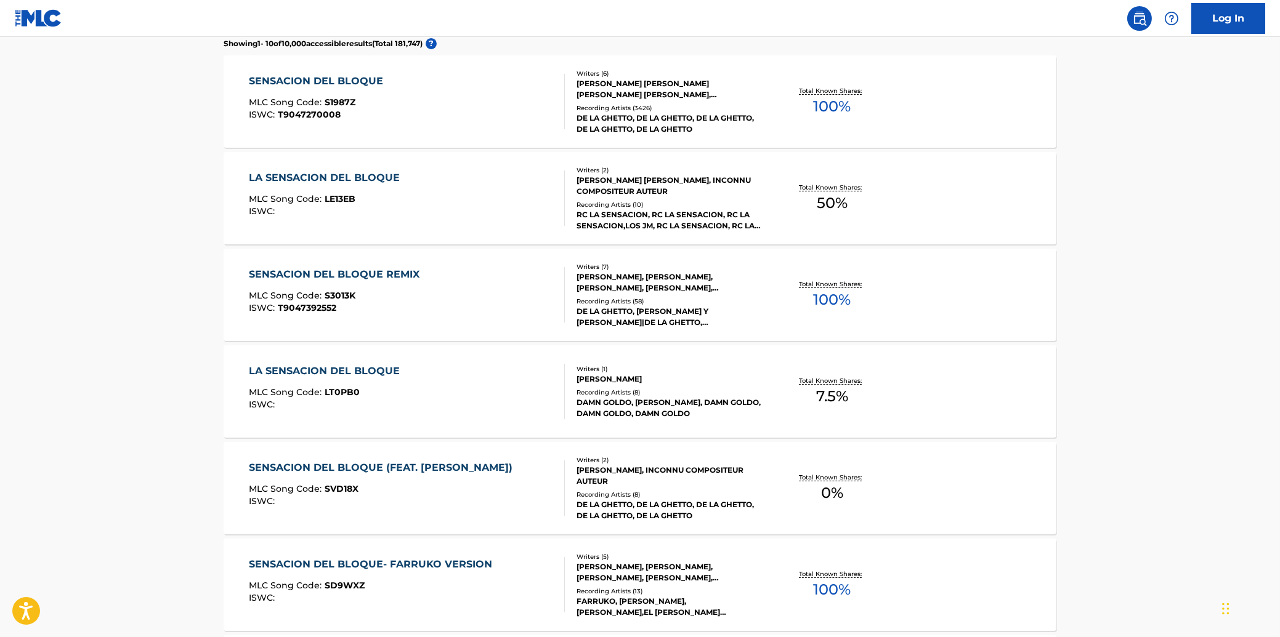
click at [331, 467] on div "SENSACION DEL BLOQUE (FEAT. [PERSON_NAME])" at bounding box center [384, 468] width 270 height 15
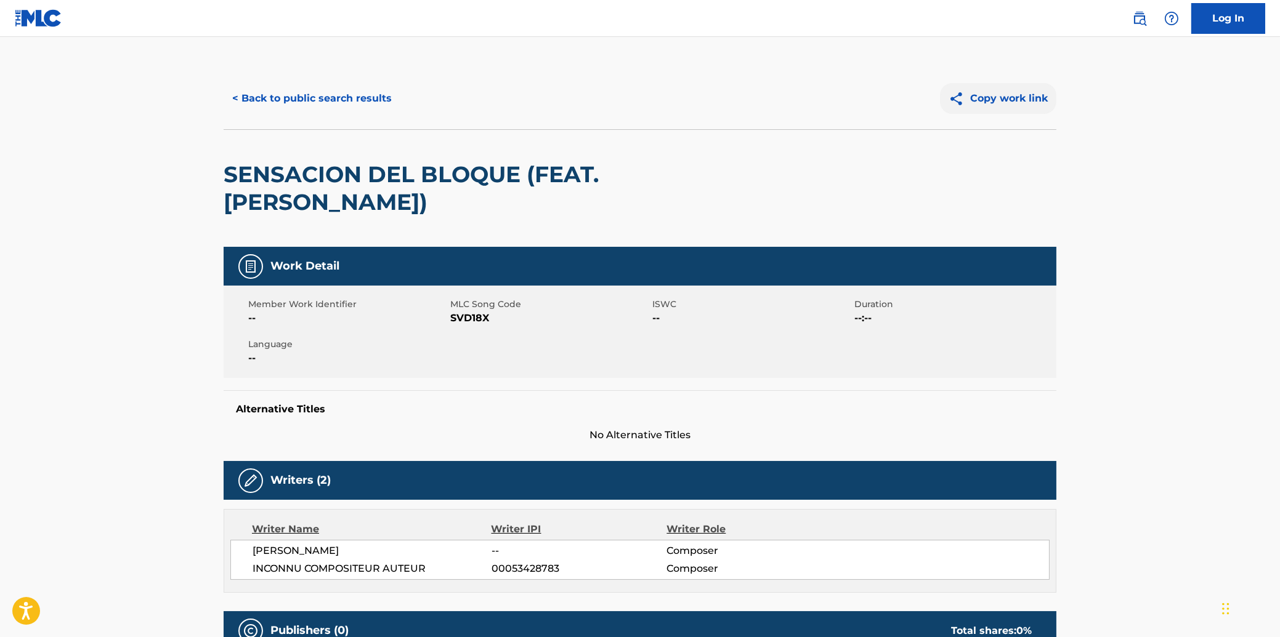
click at [1000, 94] on button "Copy work link" at bounding box center [998, 98] width 116 height 31
drag, startPoint x: 1085, startPoint y: 397, endPoint x: 1126, endPoint y: 396, distance: 41.9
click at [1098, 396] on main "< Back to public search results Copy work link SENSACION DEL BLOQUE (FEAT. [PER…" at bounding box center [640, 549] width 1280 height 1024
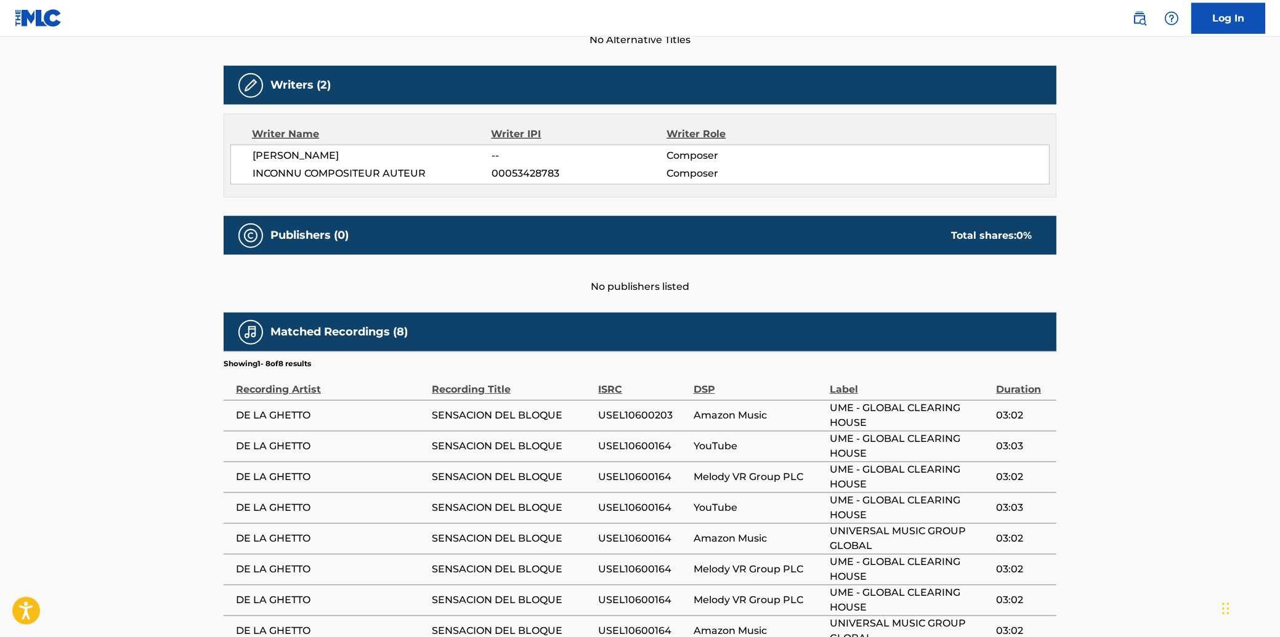
scroll to position [396, 0]
click at [620, 408] on span "USEL10600203" at bounding box center [642, 415] width 89 height 15
copy span "USEL10600203"
click at [1144, 403] on main "< Back to public search results Copy work link SENSACION DEL BLOQUE (FEAT. [PER…" at bounding box center [640, 153] width 1280 height 1024
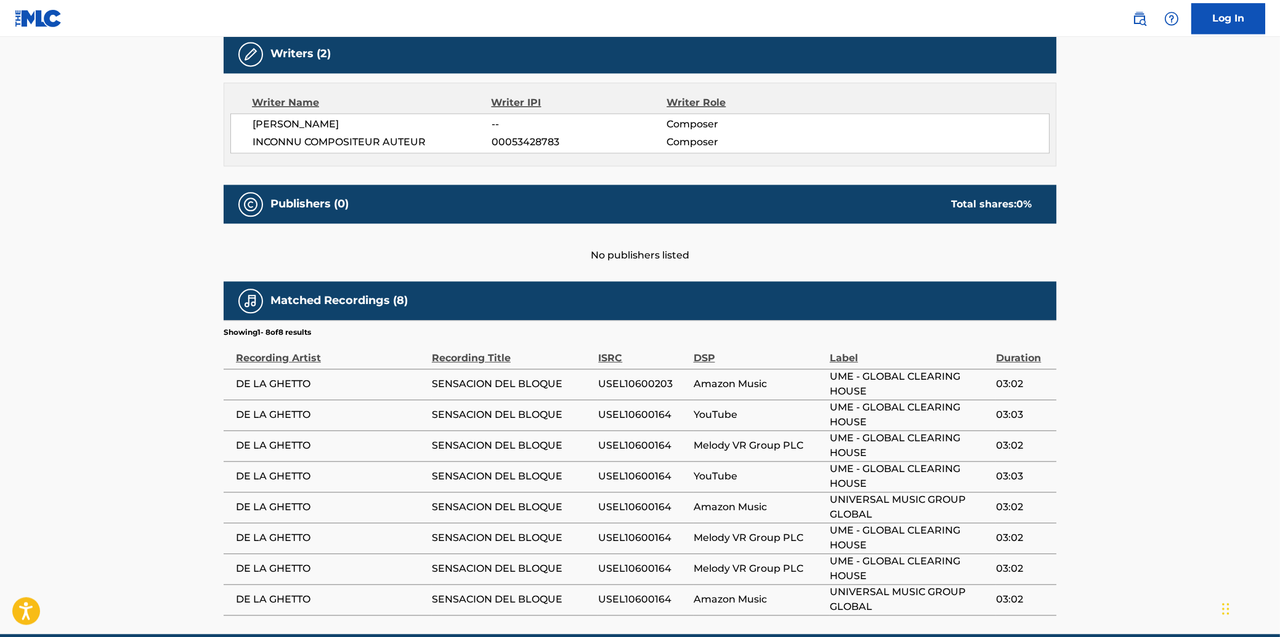
scroll to position [455, 0]
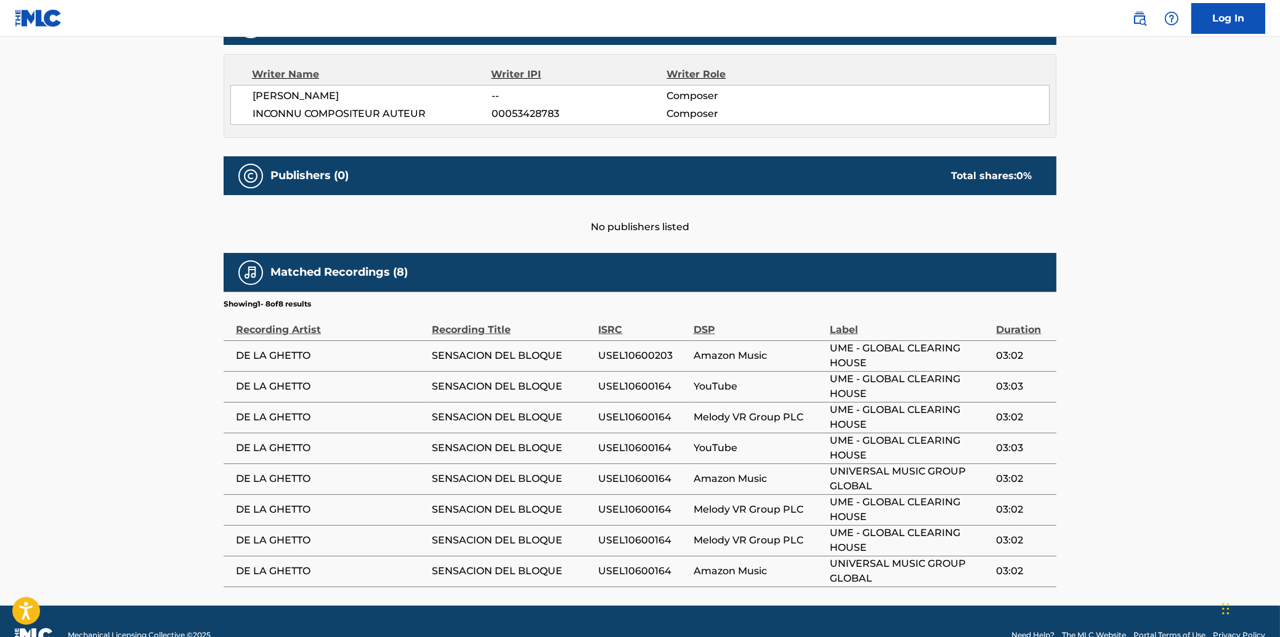
click at [1167, 188] on main "< Back to public search results Copy work link SENSACION DEL BLOQUE (FEAT. [PER…" at bounding box center [640, 94] width 1280 height 1024
